Goal: Task Accomplishment & Management: Manage account settings

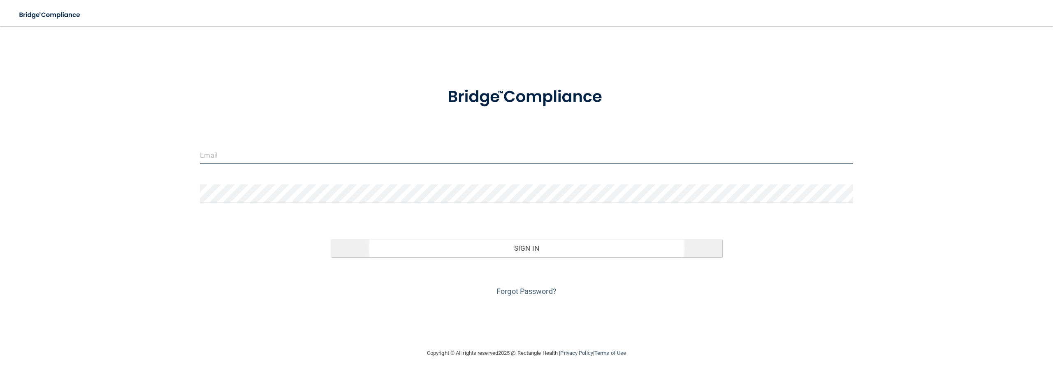
type input "[EMAIL_ADDRESS][DOMAIN_NAME]"
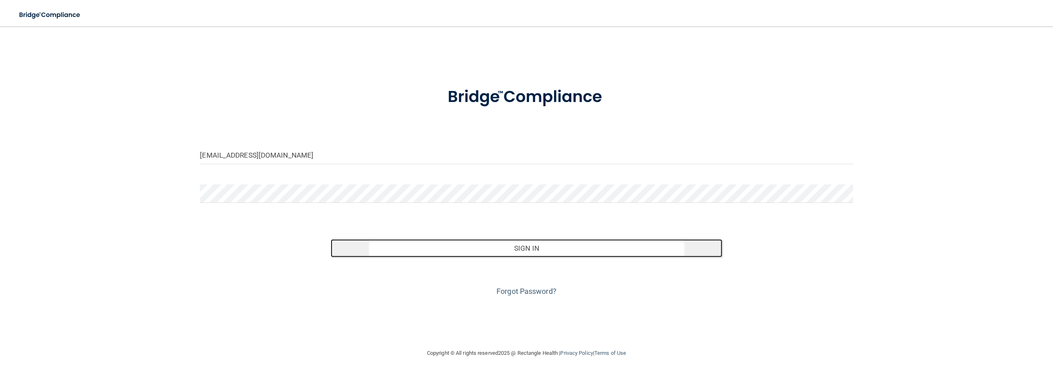
click at [540, 246] on button "Sign In" at bounding box center [527, 248] width 392 height 18
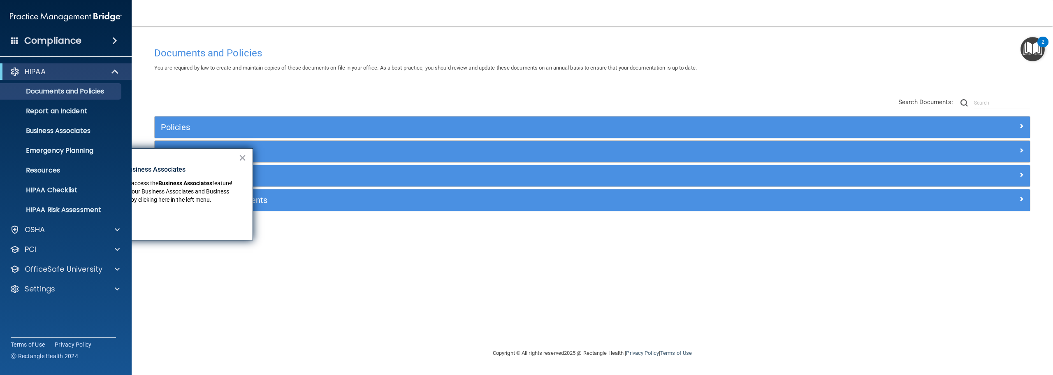
click at [117, 41] on span at bounding box center [114, 41] width 5 height 10
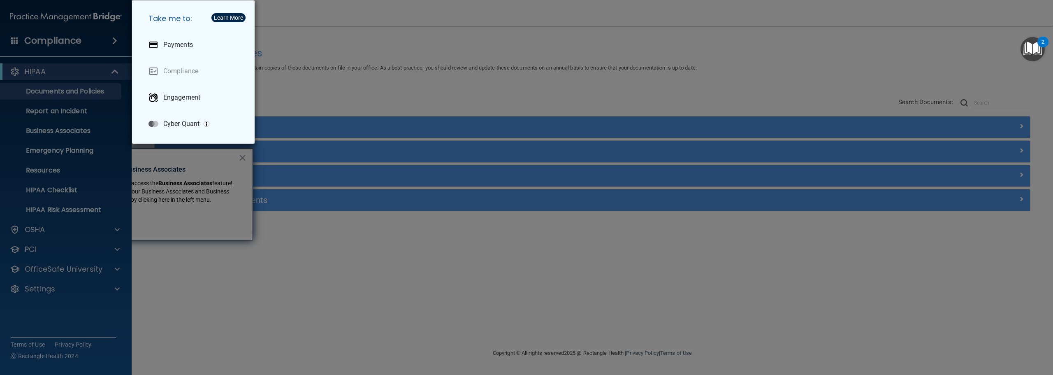
click at [63, 42] on div "Take me to: Payments Compliance Engagement Cyber Quant" at bounding box center [526, 187] width 1053 height 375
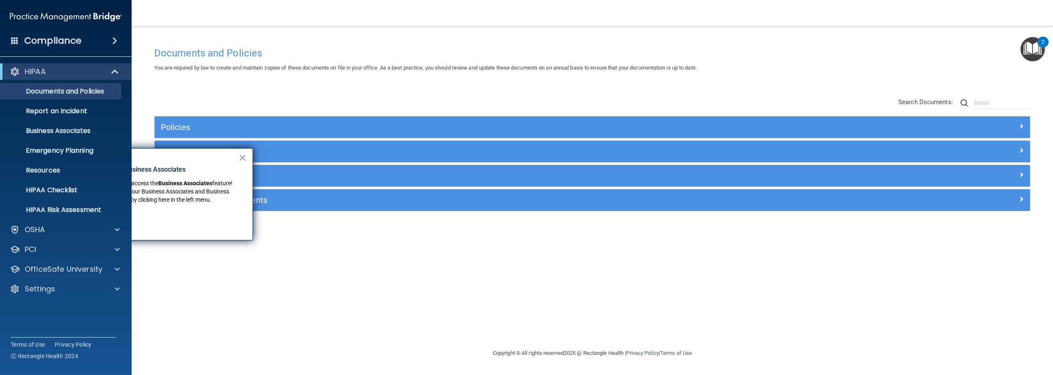
click at [11, 42] on span at bounding box center [14, 40] width 7 height 7
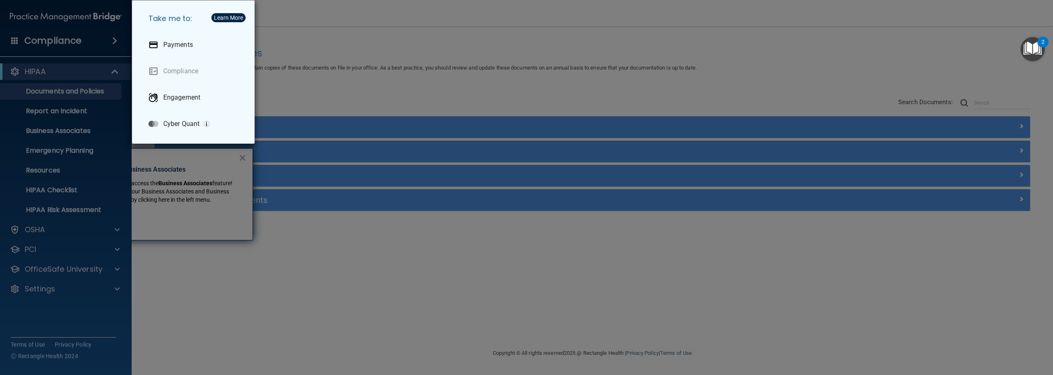
click at [11, 42] on div "Take me to: Payments Compliance Engagement Cyber Quant" at bounding box center [526, 187] width 1053 height 375
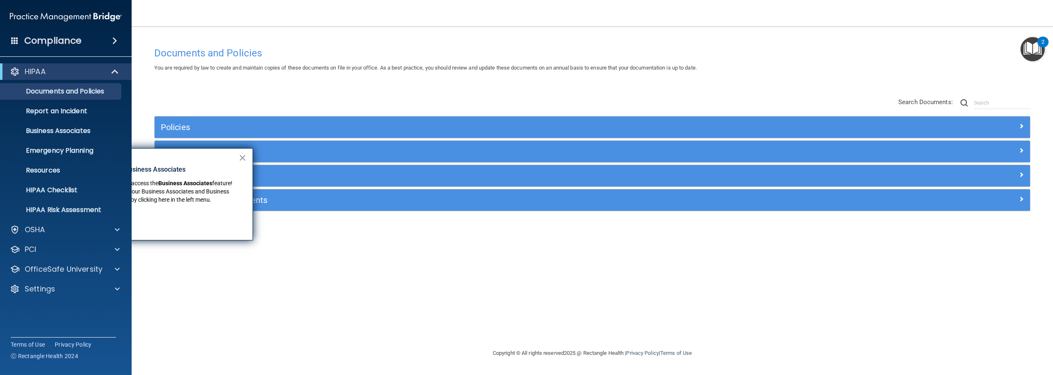
click at [241, 155] on button "×" at bounding box center [243, 157] width 8 height 13
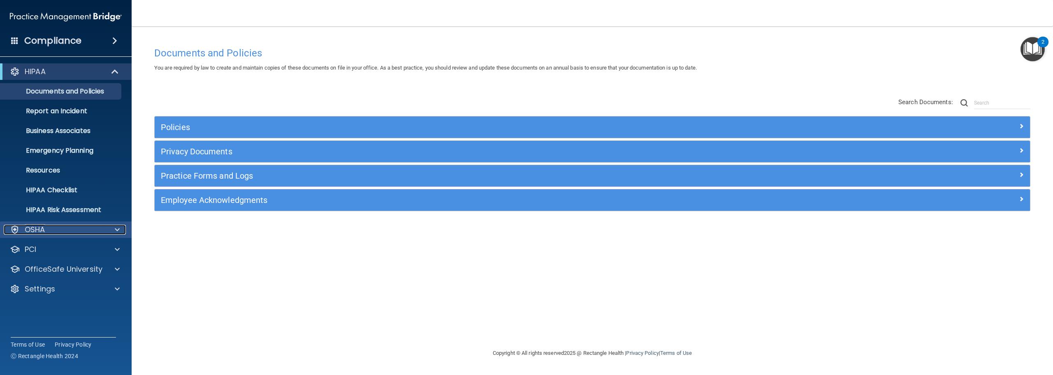
click at [116, 230] on span at bounding box center [117, 230] width 5 height 10
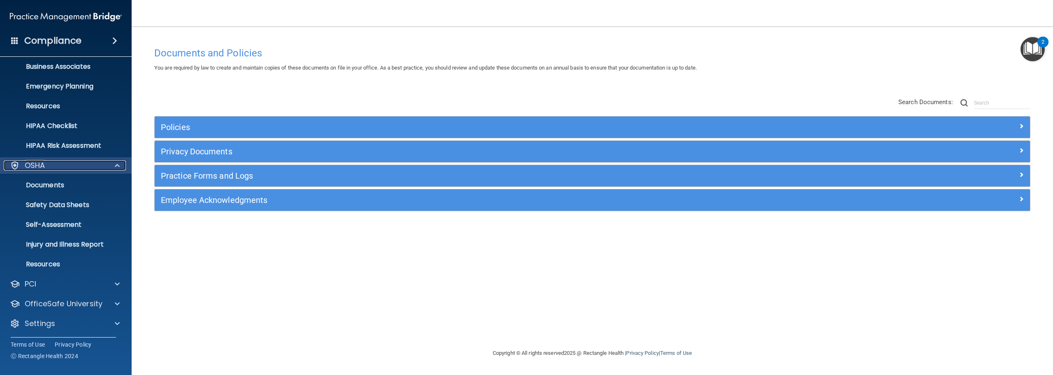
scroll to position [65, 0]
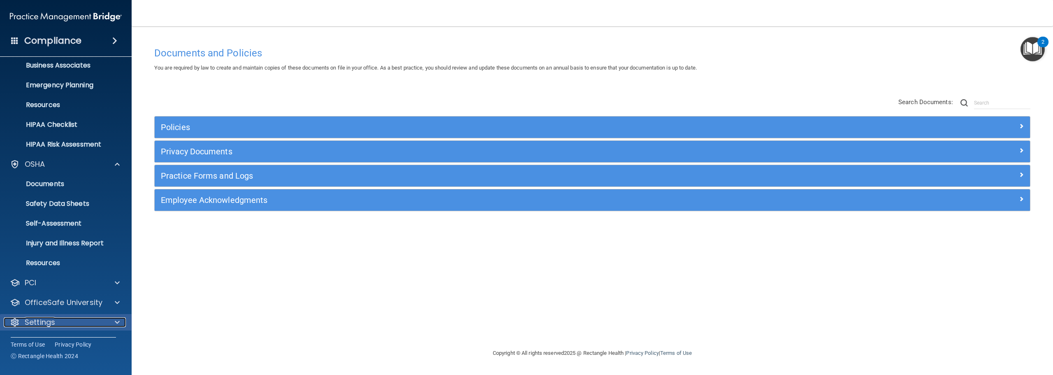
click at [114, 322] on div at bounding box center [116, 322] width 21 height 10
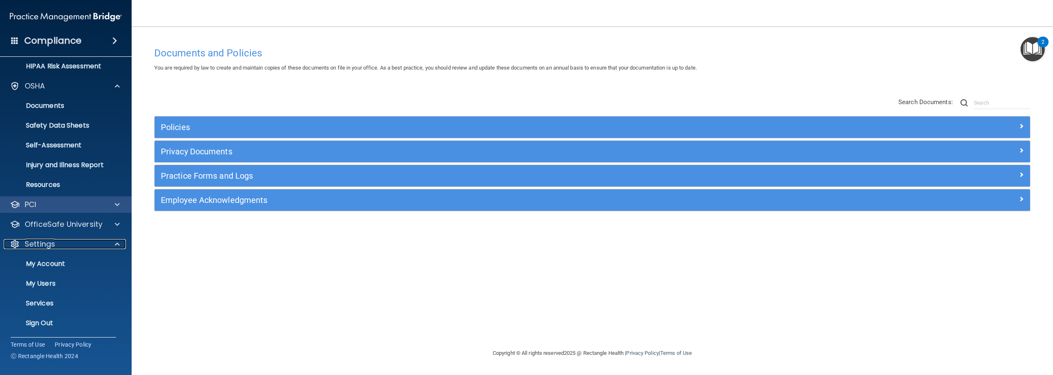
scroll to position [144, 0]
click at [36, 280] on p "My Users" at bounding box center [61, 282] width 112 height 8
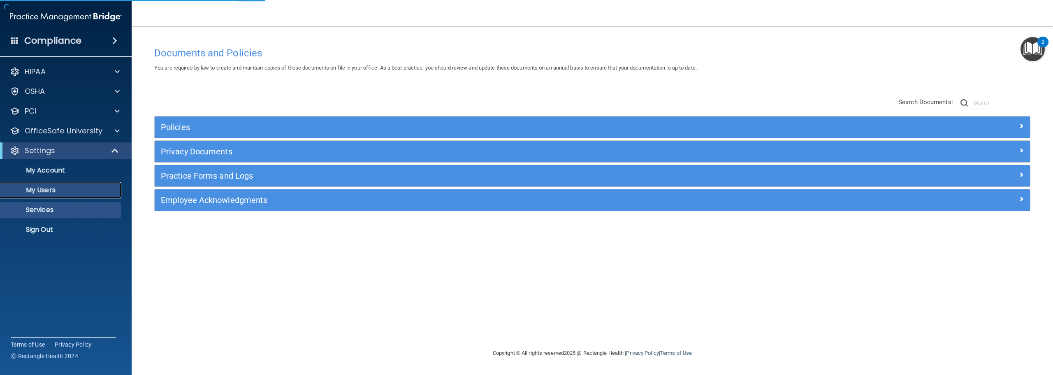
select select "20"
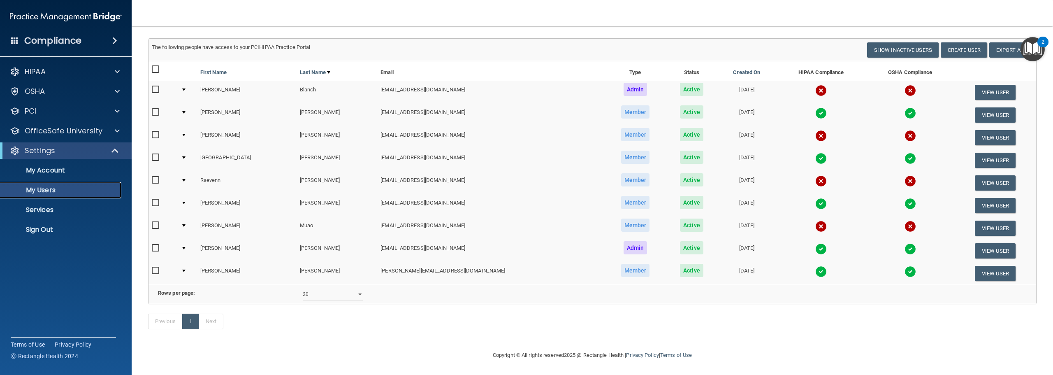
scroll to position [57, 0]
click at [979, 220] on button "View User" at bounding box center [995, 227] width 41 height 15
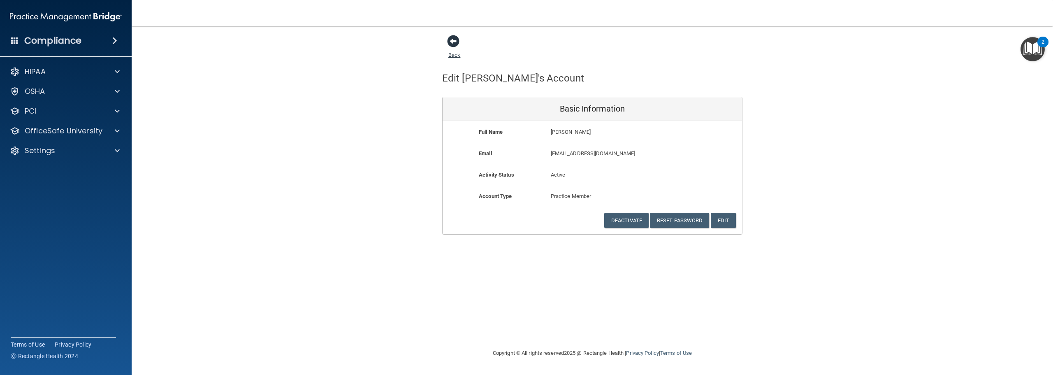
click at [454, 42] on span at bounding box center [453, 41] width 12 height 12
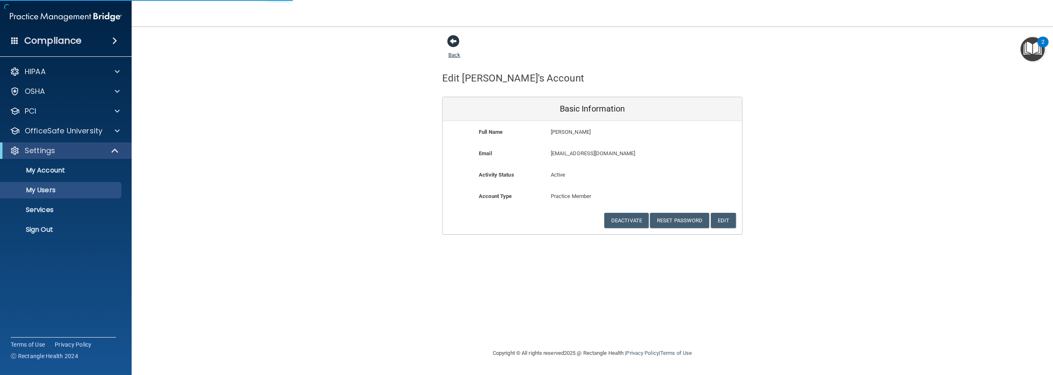
select select "20"
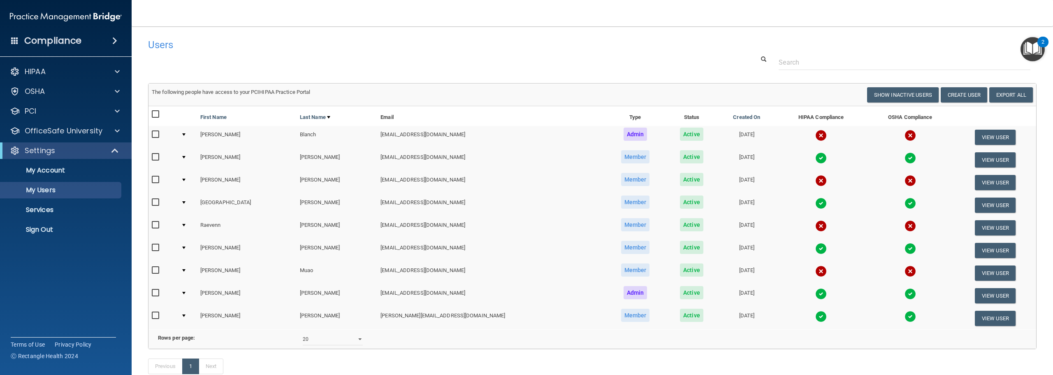
scroll to position [41, 0]
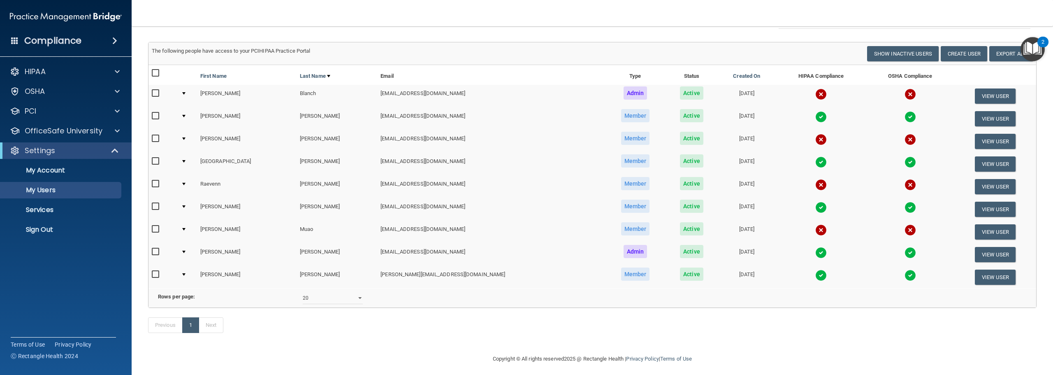
click at [186, 228] on div at bounding box center [183, 229] width 3 height 2
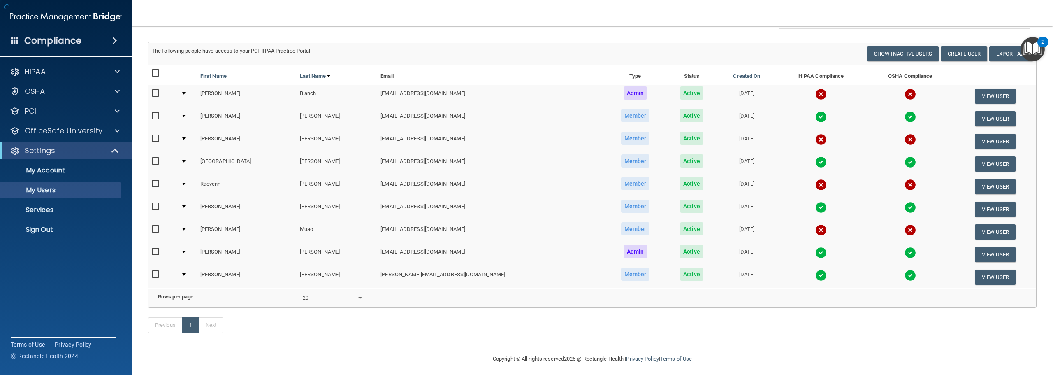
click at [186, 228] on div at bounding box center [183, 229] width 3 height 2
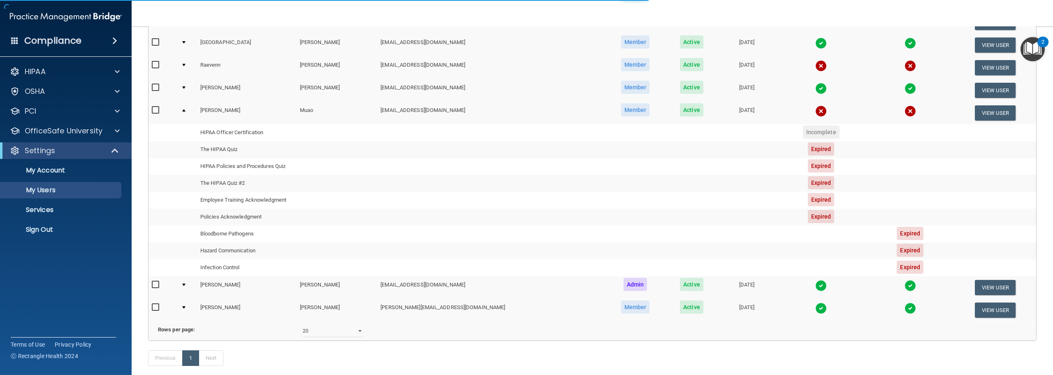
scroll to position [165, 0]
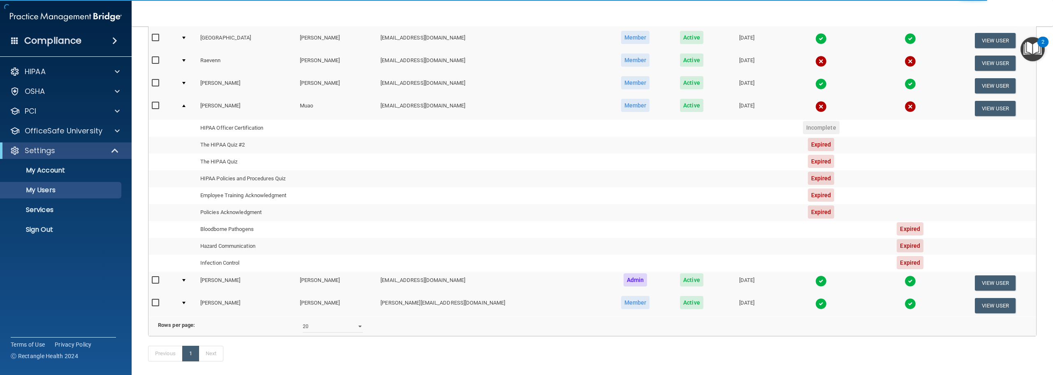
click at [808, 143] on span "Expired" at bounding box center [821, 144] width 27 height 13
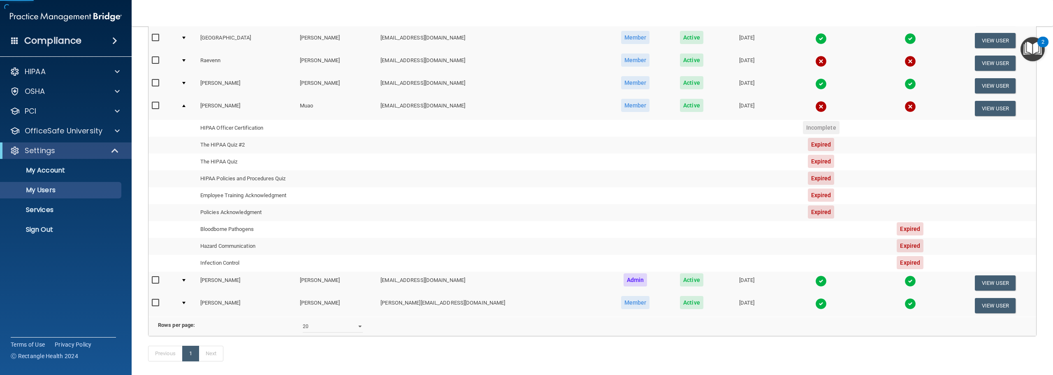
click at [808, 147] on span "Expired" at bounding box center [821, 144] width 27 height 13
click at [808, 164] on span "Expired" at bounding box center [821, 161] width 27 height 13
click at [808, 192] on span "Expired" at bounding box center [821, 194] width 27 height 13
click at [808, 215] on span "Expired" at bounding box center [821, 211] width 27 height 13
click at [897, 228] on span "Expired" at bounding box center [910, 228] width 27 height 13
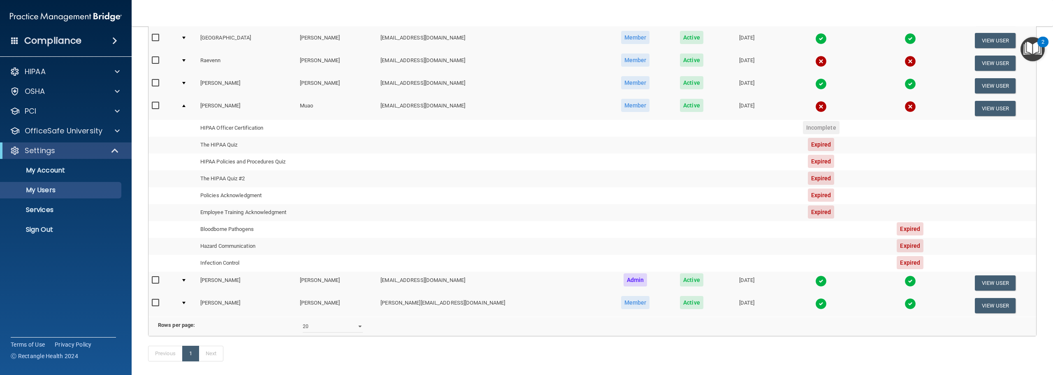
click at [897, 245] on span "Expired" at bounding box center [910, 245] width 27 height 13
click at [897, 266] on span "Expired" at bounding box center [910, 262] width 27 height 13
click at [155, 106] on input "checkbox" at bounding box center [156, 105] width 9 height 7
checkbox input "true"
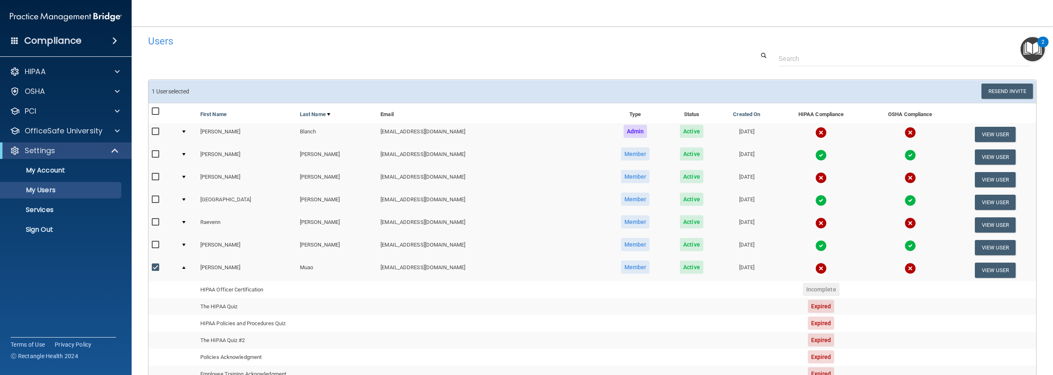
scroll to position [0, 0]
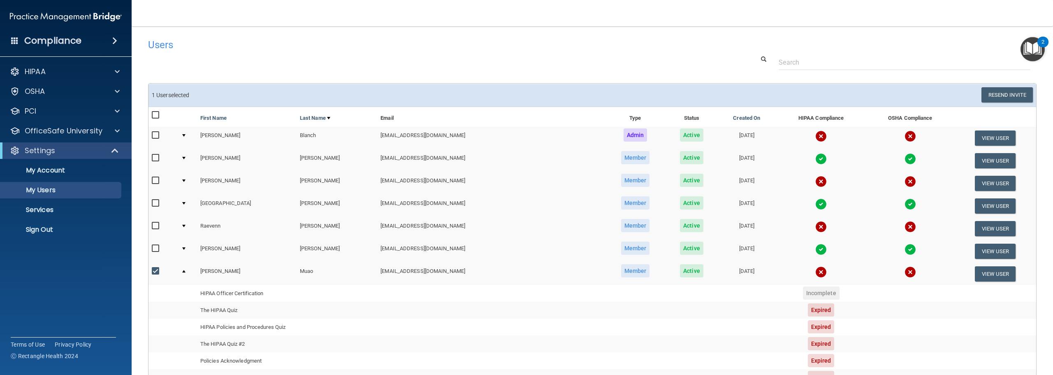
click at [187, 272] on td at bounding box center [187, 273] width 19 height 22
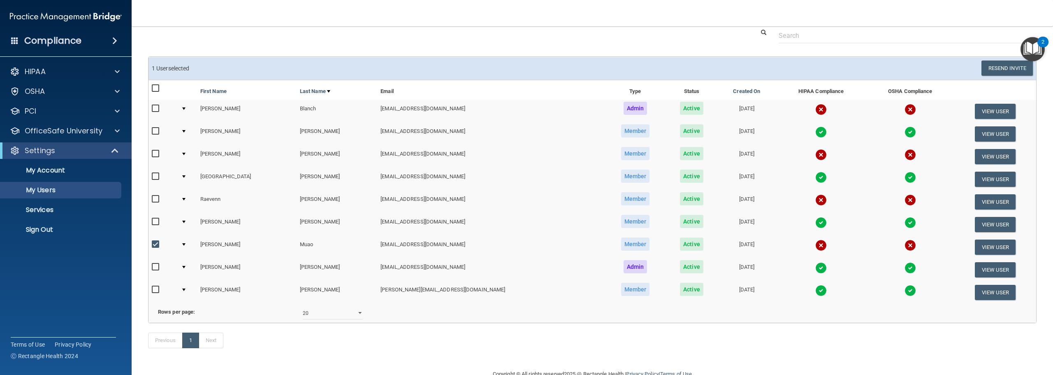
scroll to position [41, 0]
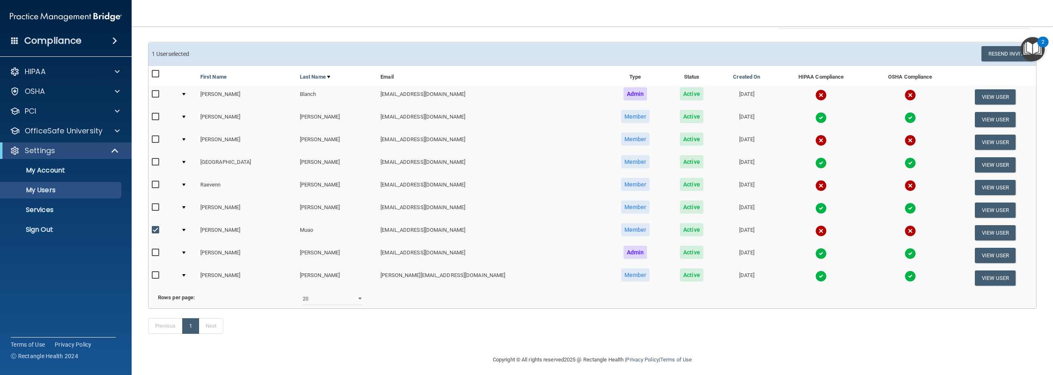
click at [153, 94] on input "checkbox" at bounding box center [156, 94] width 9 height 7
checkbox input "true"
click at [155, 141] on input "checkbox" at bounding box center [156, 139] width 9 height 7
checkbox input "true"
click at [156, 185] on input "checkbox" at bounding box center [156, 184] width 9 height 7
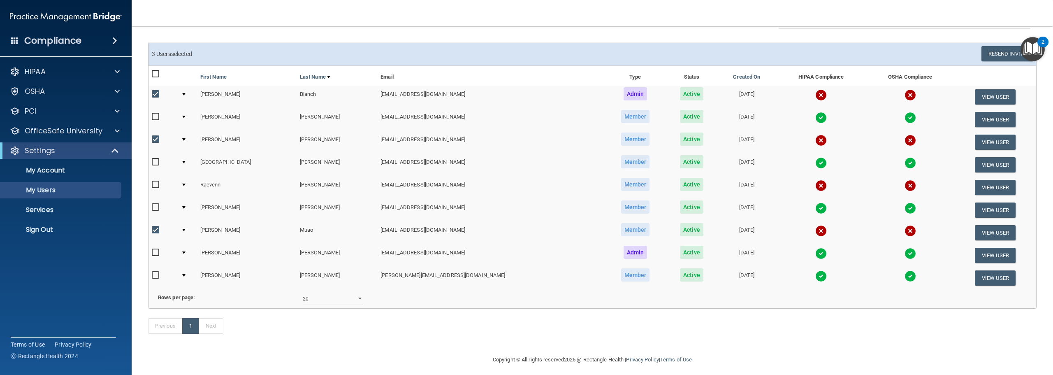
checkbox input "true"
click at [1003, 56] on button "Resend Invite" at bounding box center [1006, 53] width 51 height 15
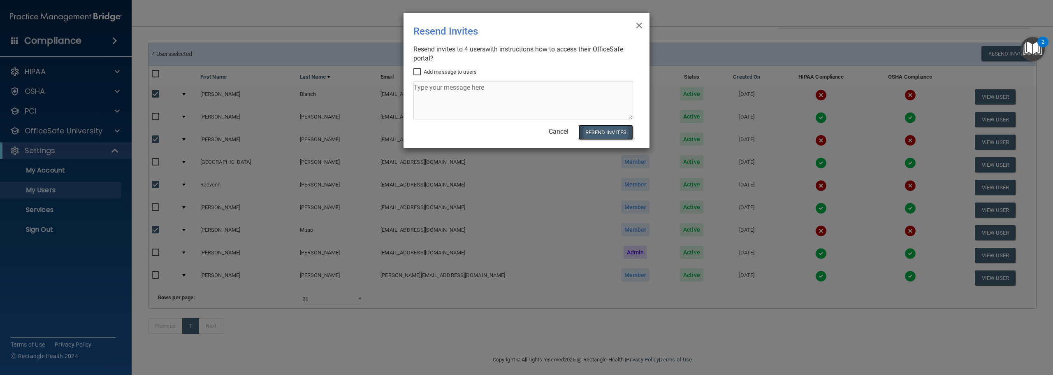
click at [620, 132] on button "Resend Invites" at bounding box center [605, 132] width 55 height 15
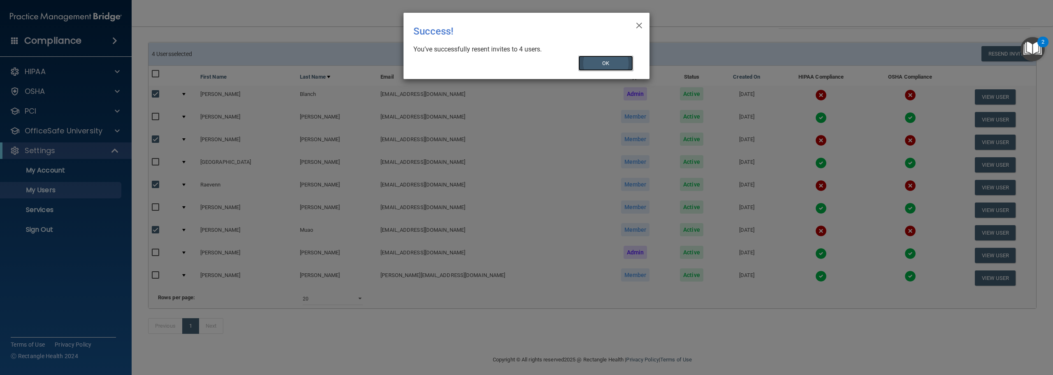
click at [607, 66] on button "OK" at bounding box center [605, 63] width 55 height 15
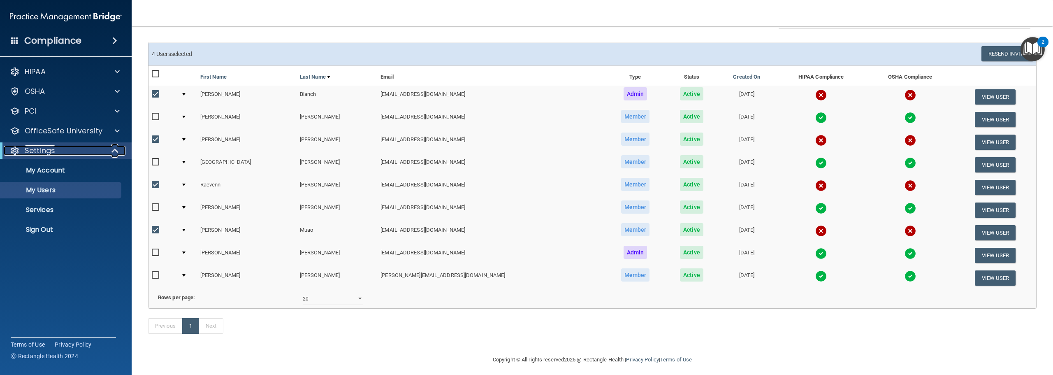
click at [119, 152] on span at bounding box center [115, 151] width 7 height 10
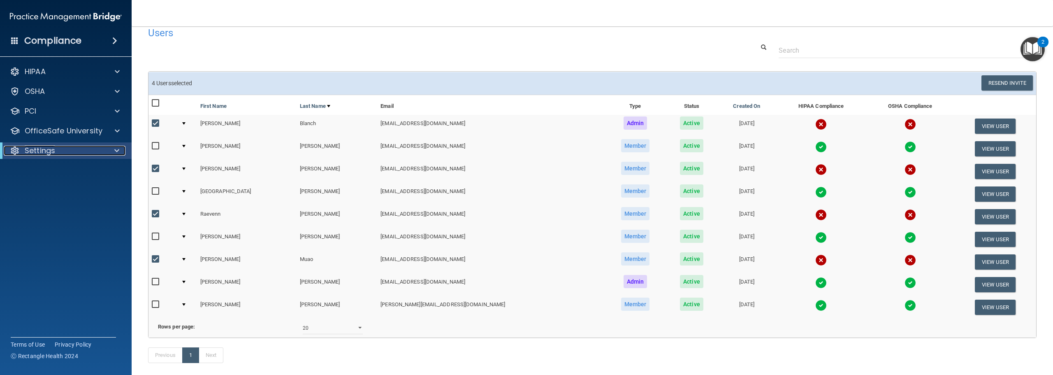
scroll to position [0, 0]
